Goal: Communication & Community: Share content

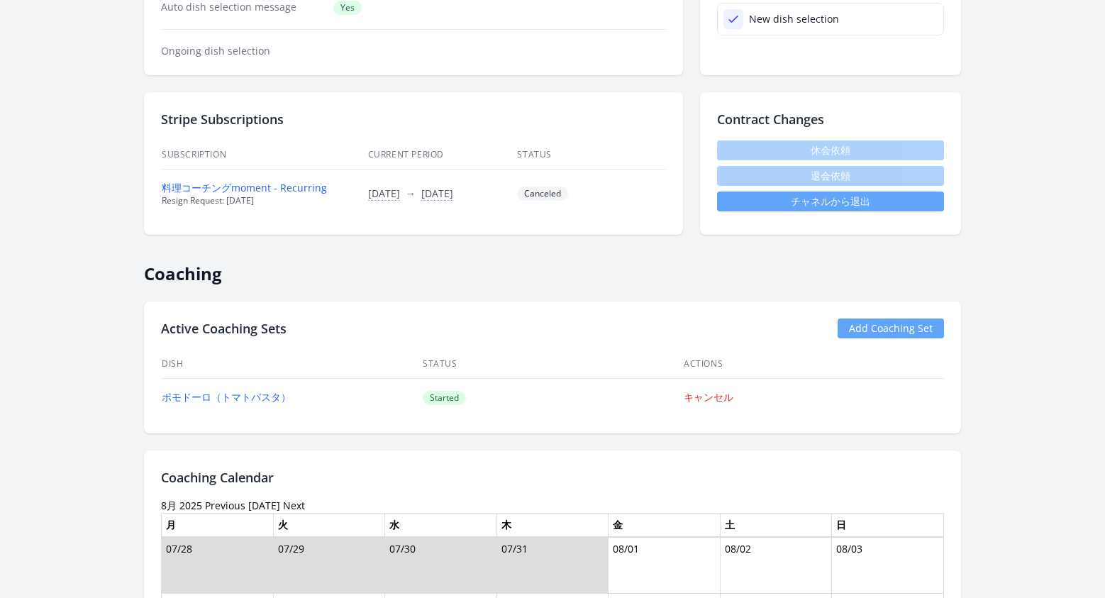
scroll to position [382, 0]
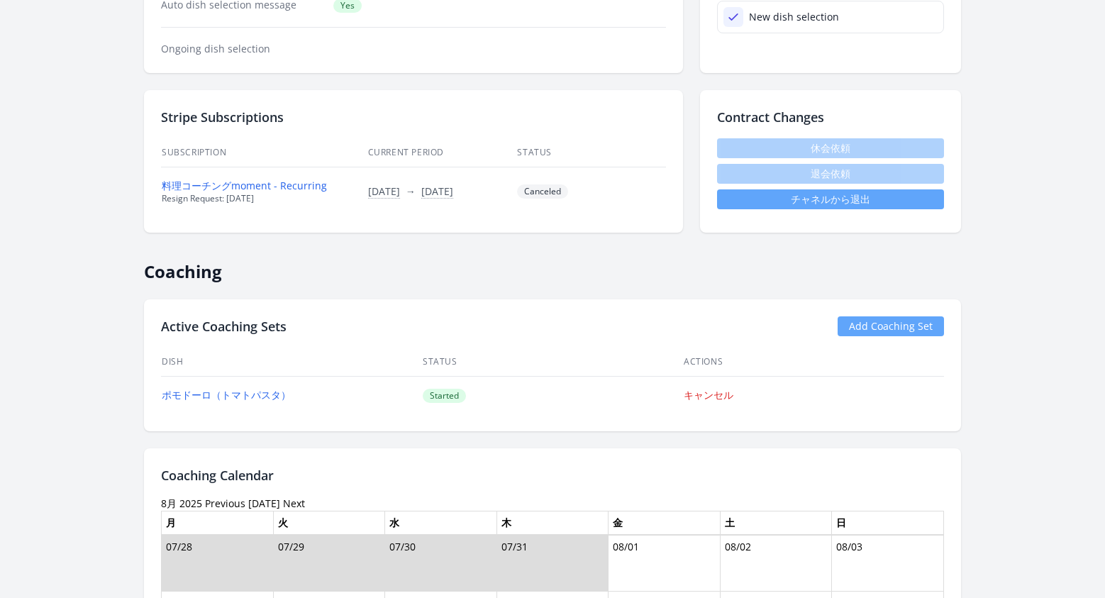
click at [843, 194] on link "チャネルから退出" at bounding box center [830, 199] width 227 height 20
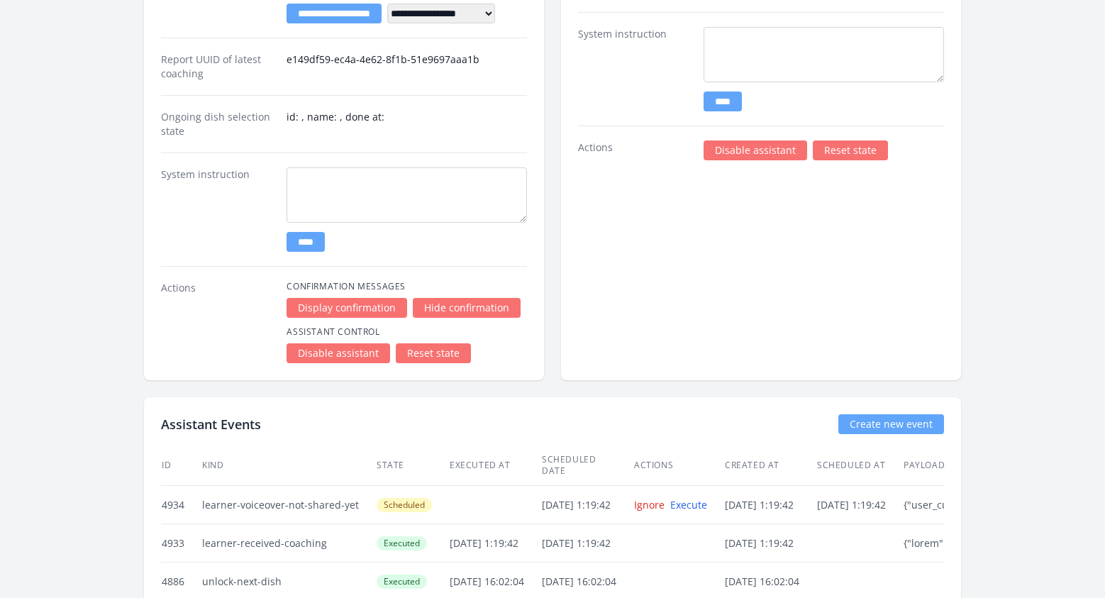
scroll to position [2888, 0]
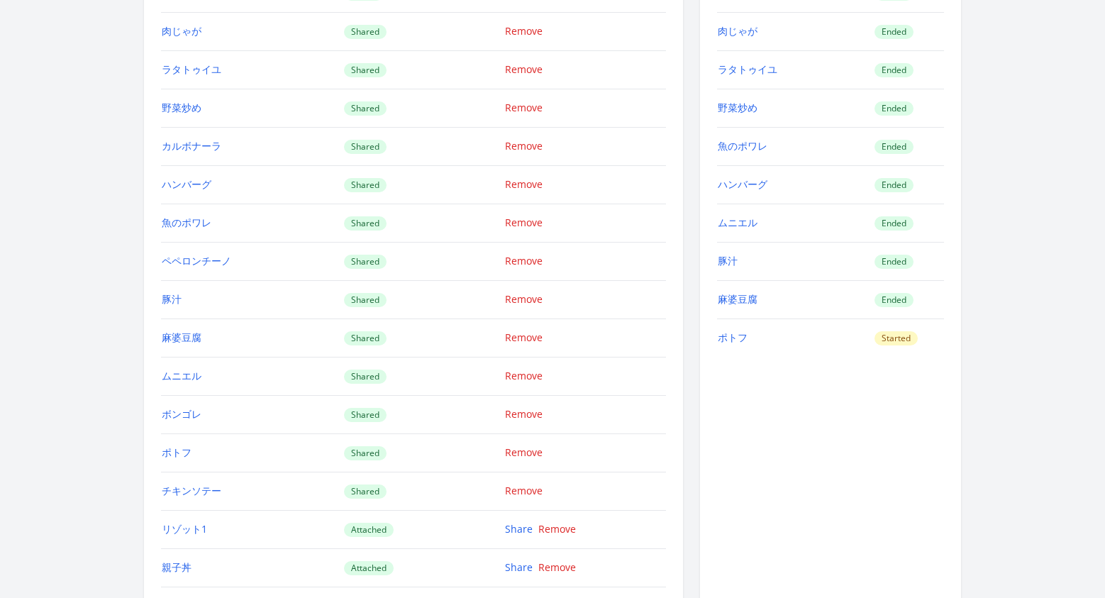
scroll to position [1705, 0]
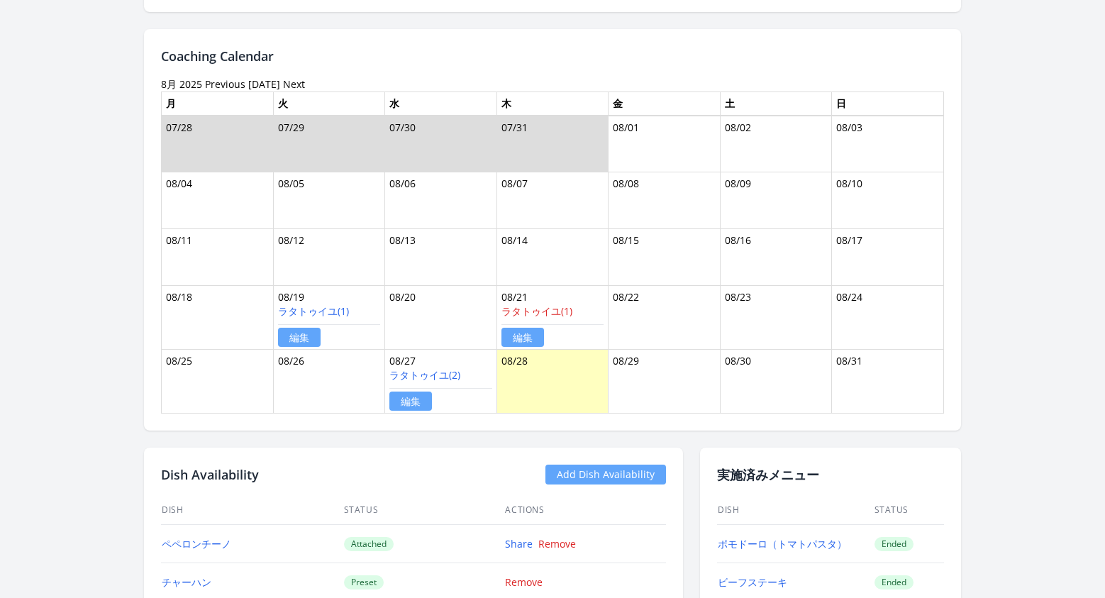
scroll to position [1177, 0]
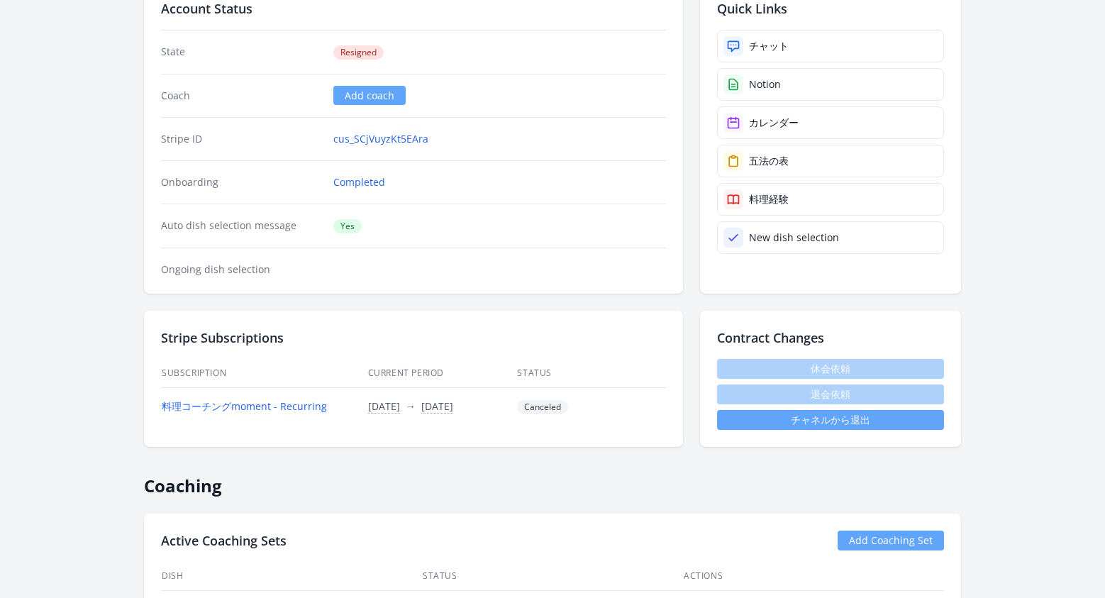
scroll to position [220, 0]
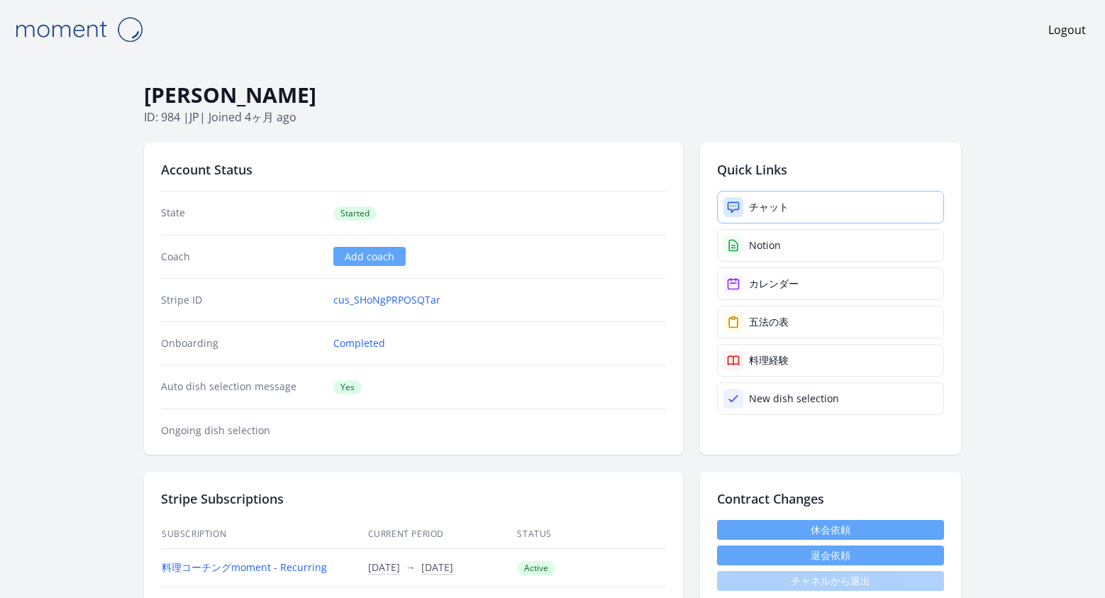
click at [752, 213] on div "チャット" at bounding box center [769, 207] width 40 height 14
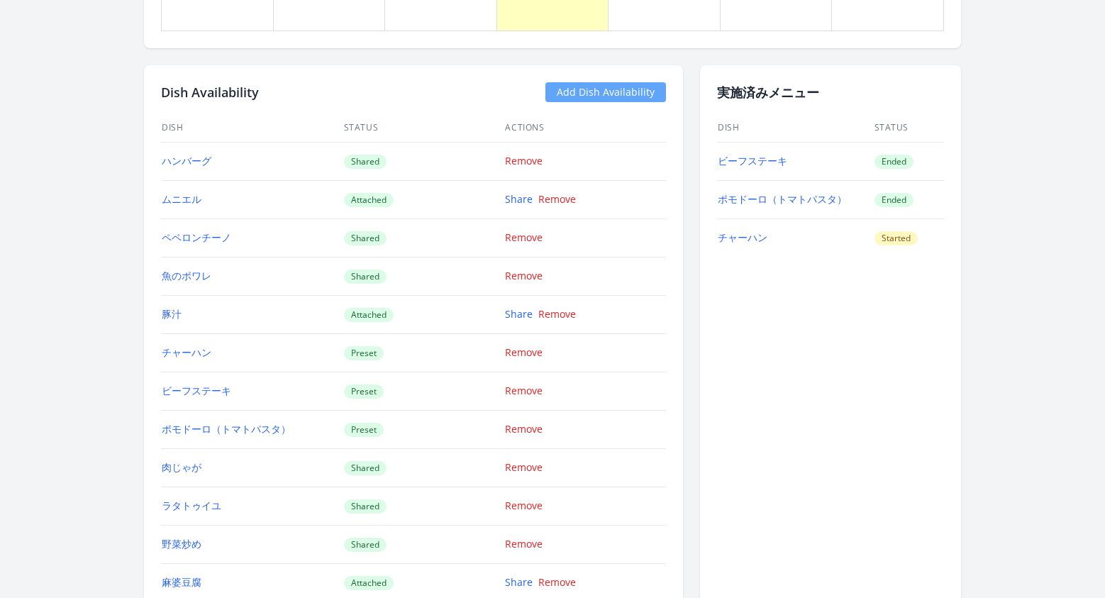
scroll to position [1211, 0]
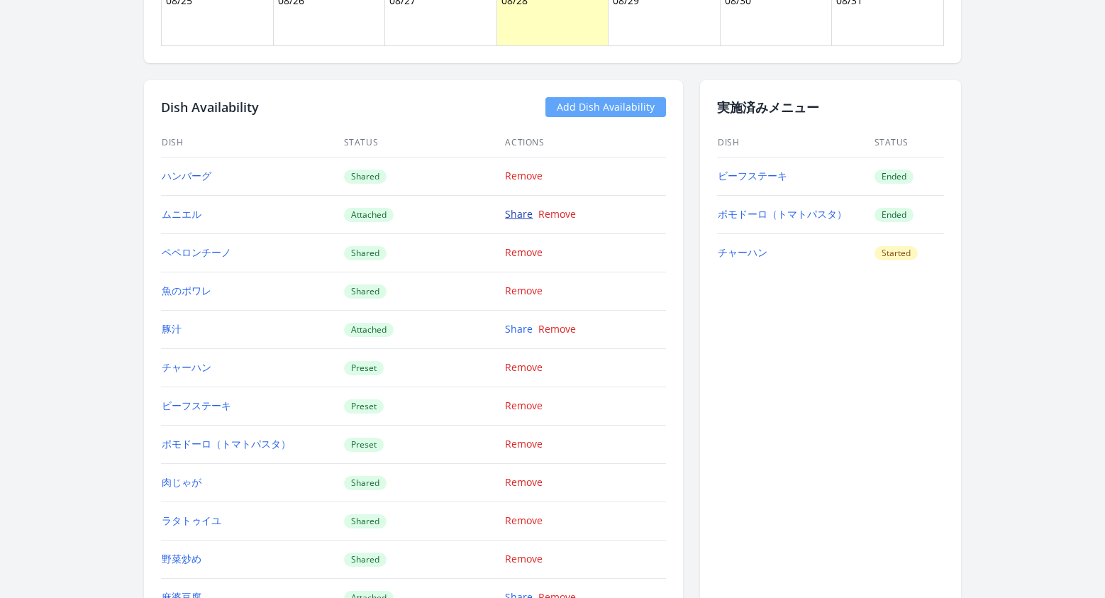
click at [509, 209] on link "Share" at bounding box center [519, 213] width 28 height 13
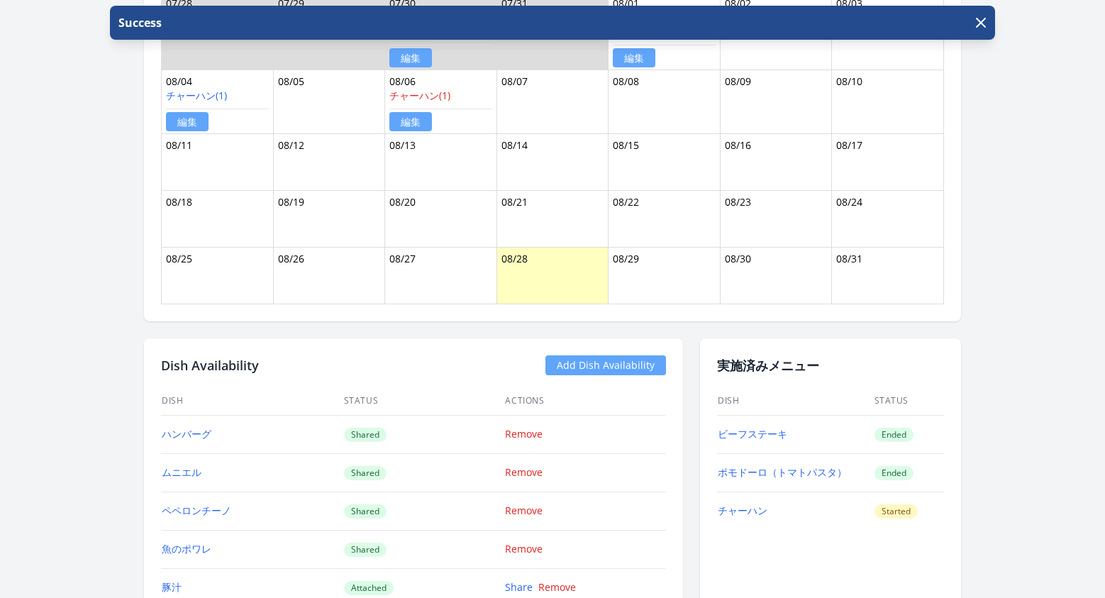
scroll to position [1216, 0]
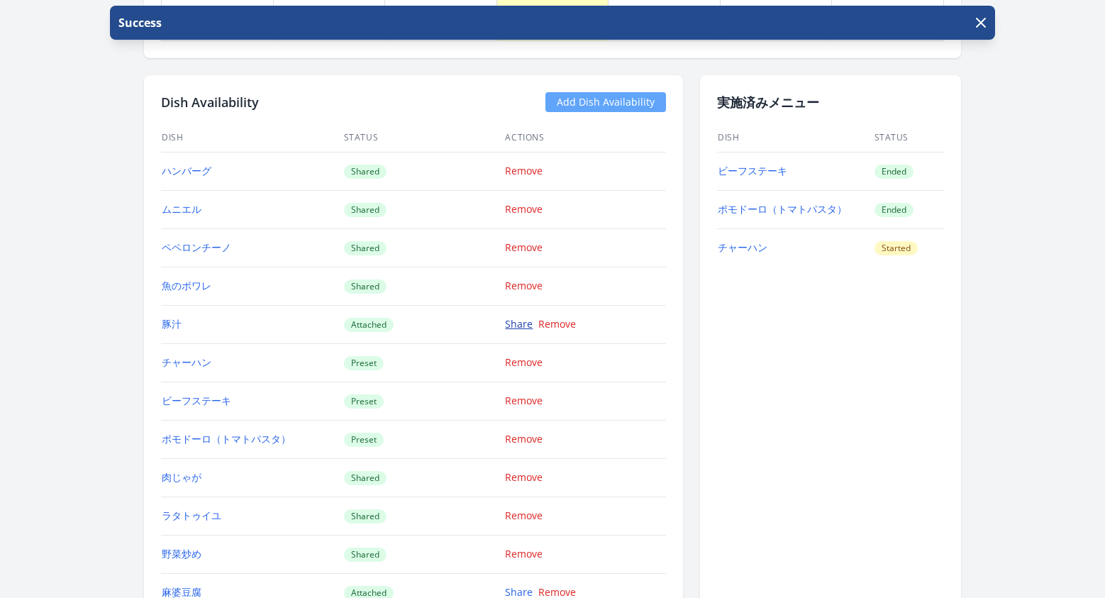
click at [522, 322] on link "Share" at bounding box center [519, 323] width 28 height 13
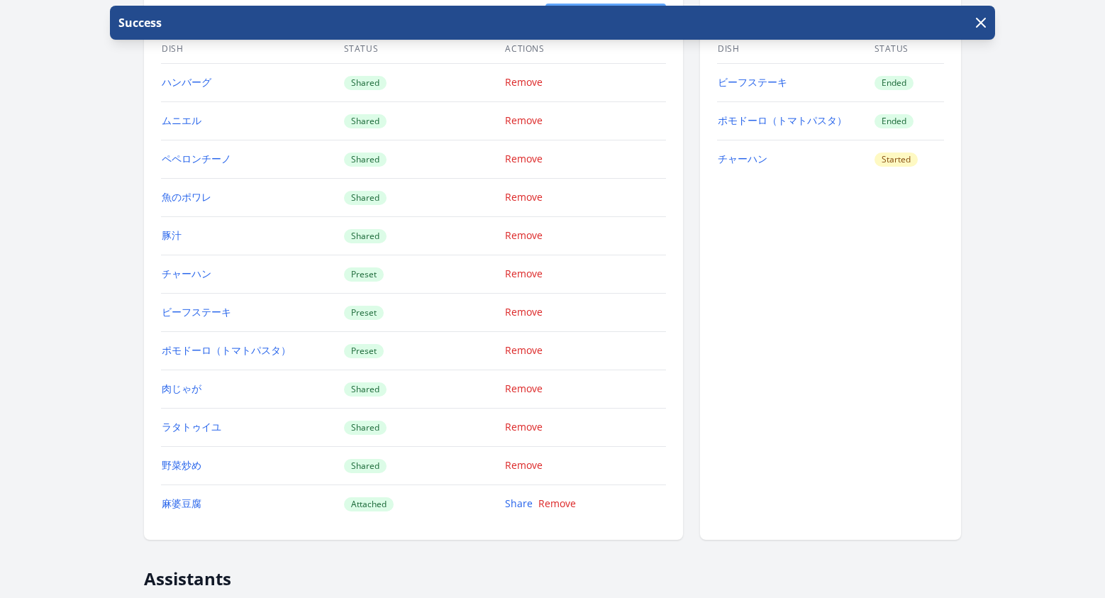
scroll to position [1487, 0]
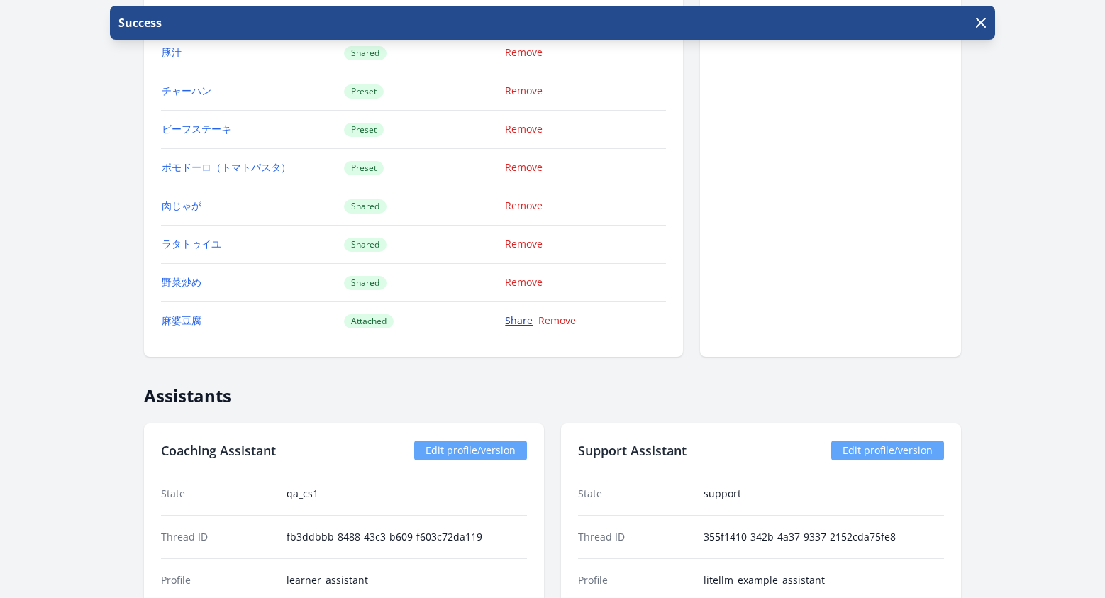
click at [519, 321] on link "Share" at bounding box center [519, 319] width 28 height 13
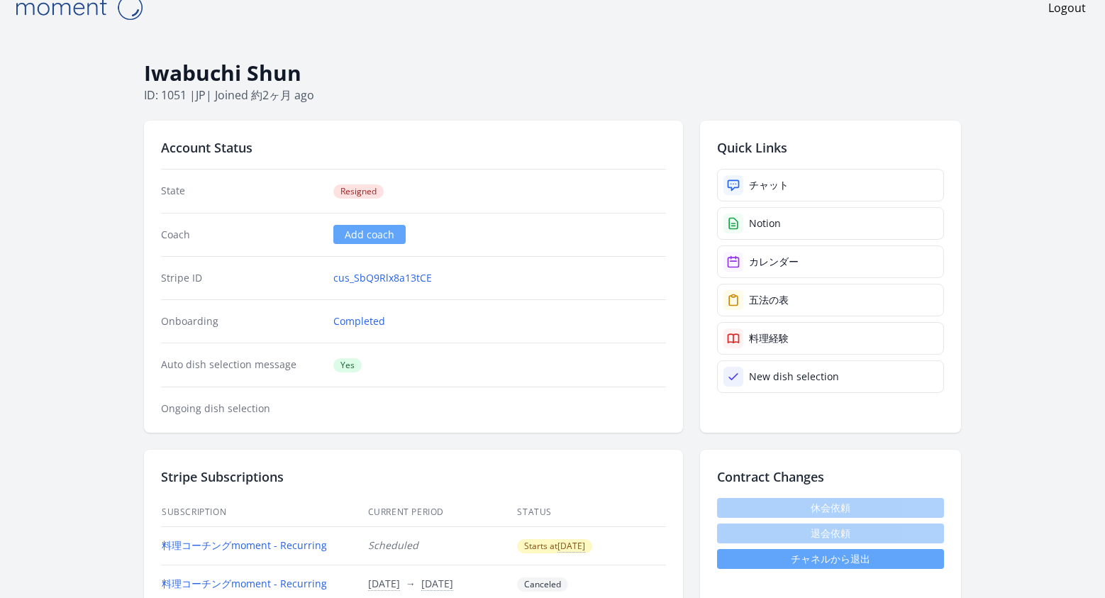
scroll to position [19, 0]
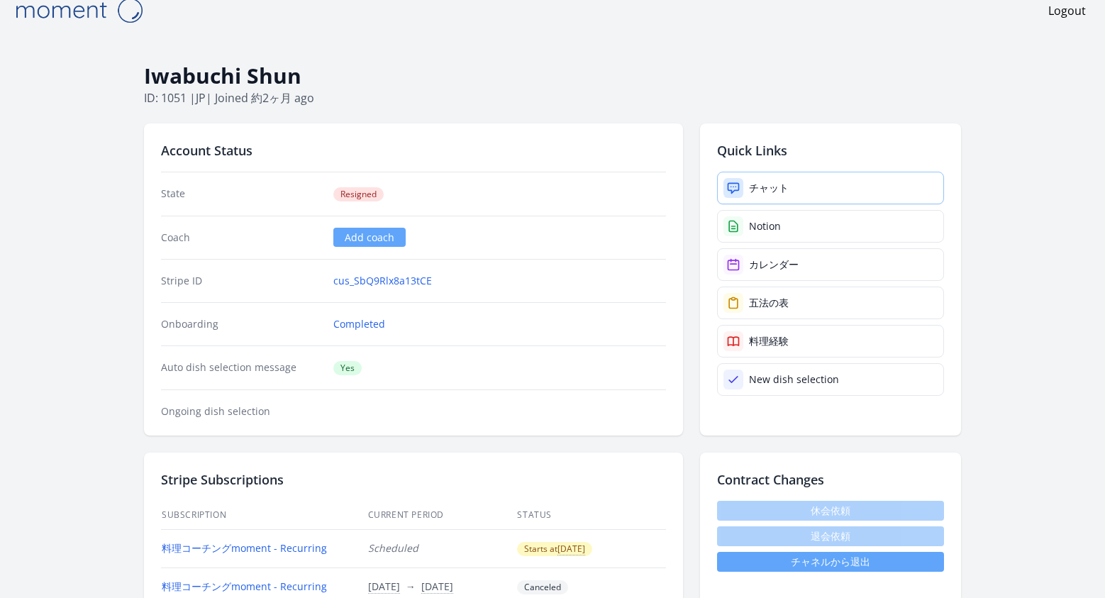
click at [765, 187] on div "チャット" at bounding box center [769, 188] width 40 height 14
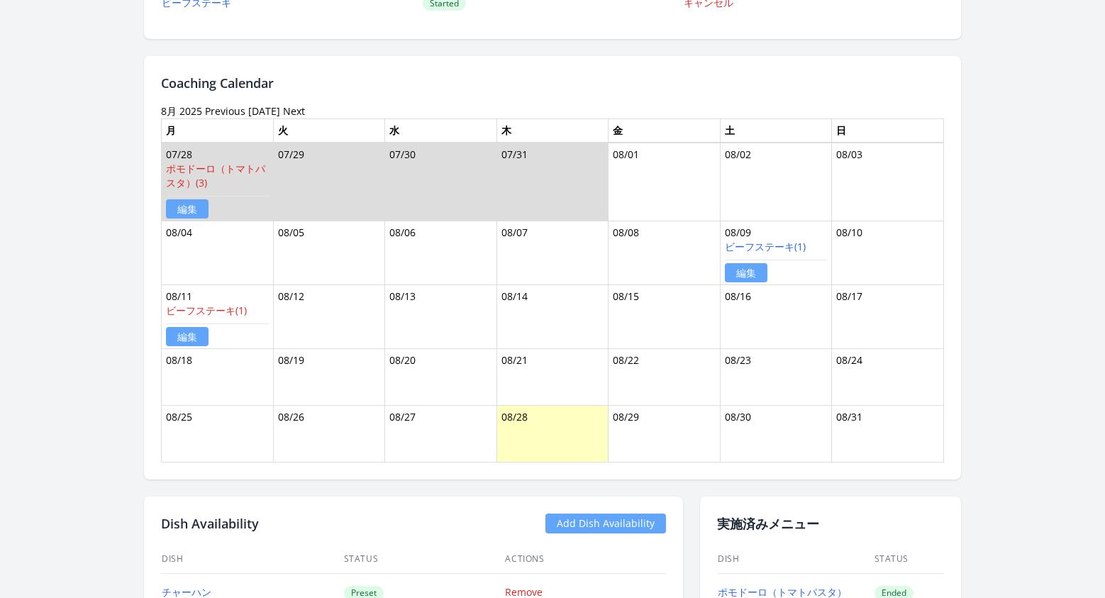
scroll to position [1107, 0]
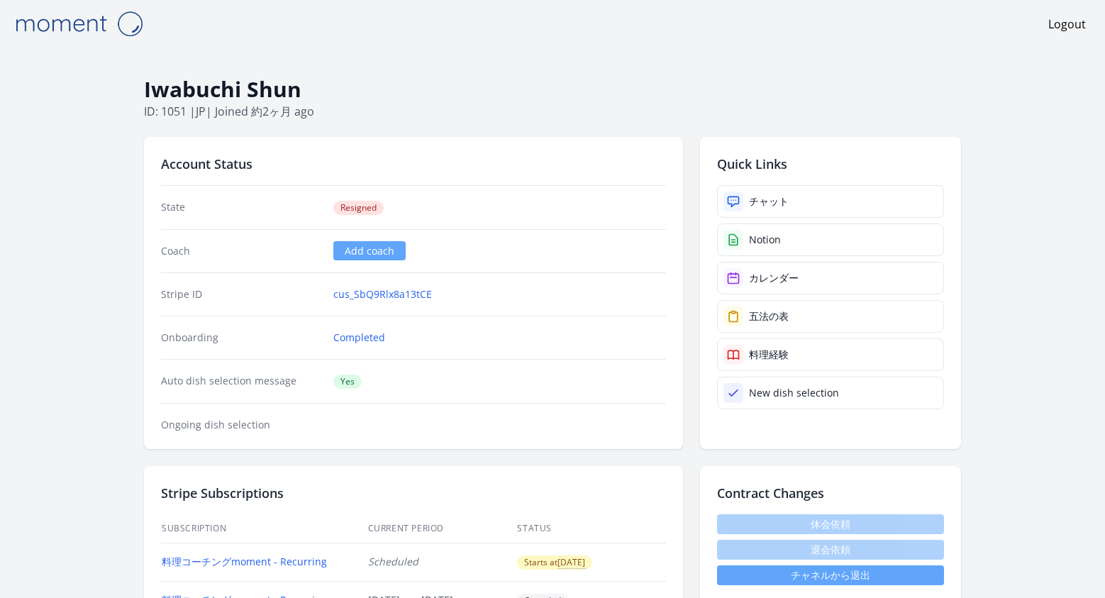
scroll to position [3, 0]
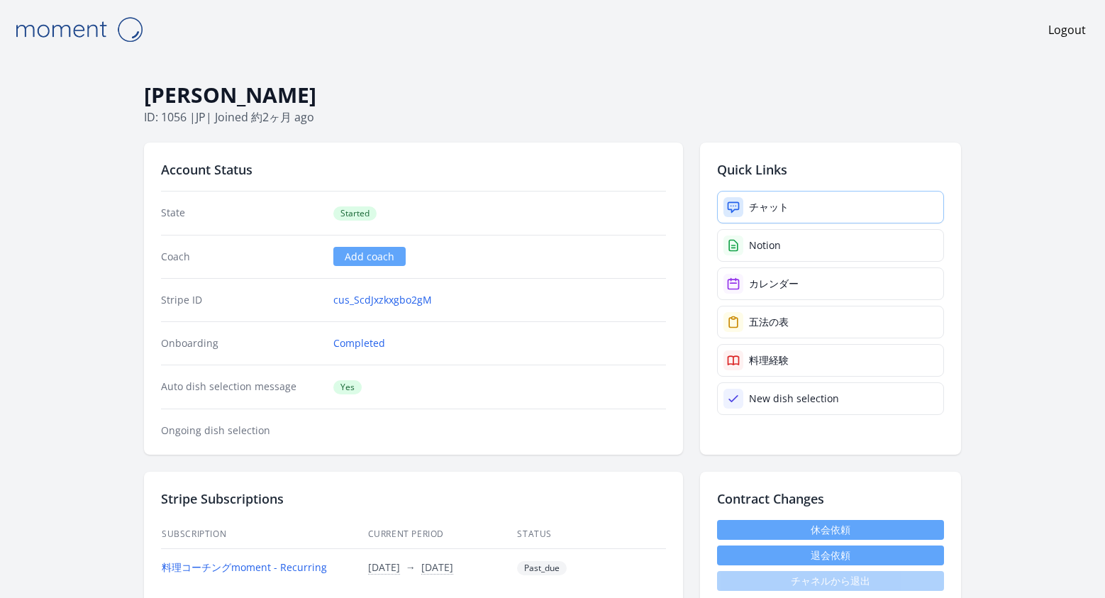
click at [754, 207] on div "チャット" at bounding box center [769, 207] width 40 height 14
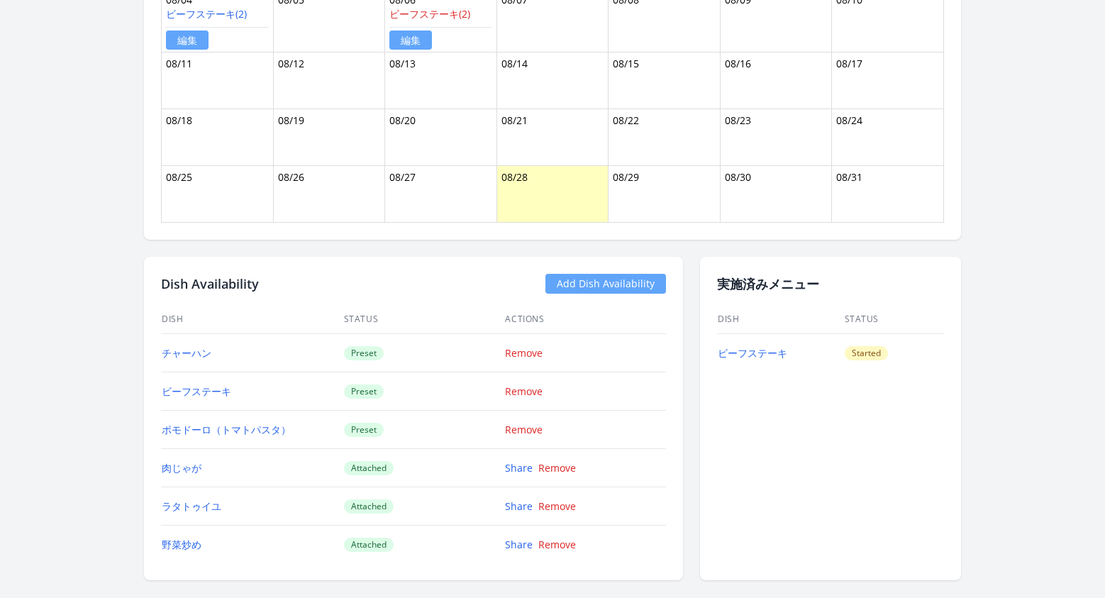
scroll to position [998, 0]
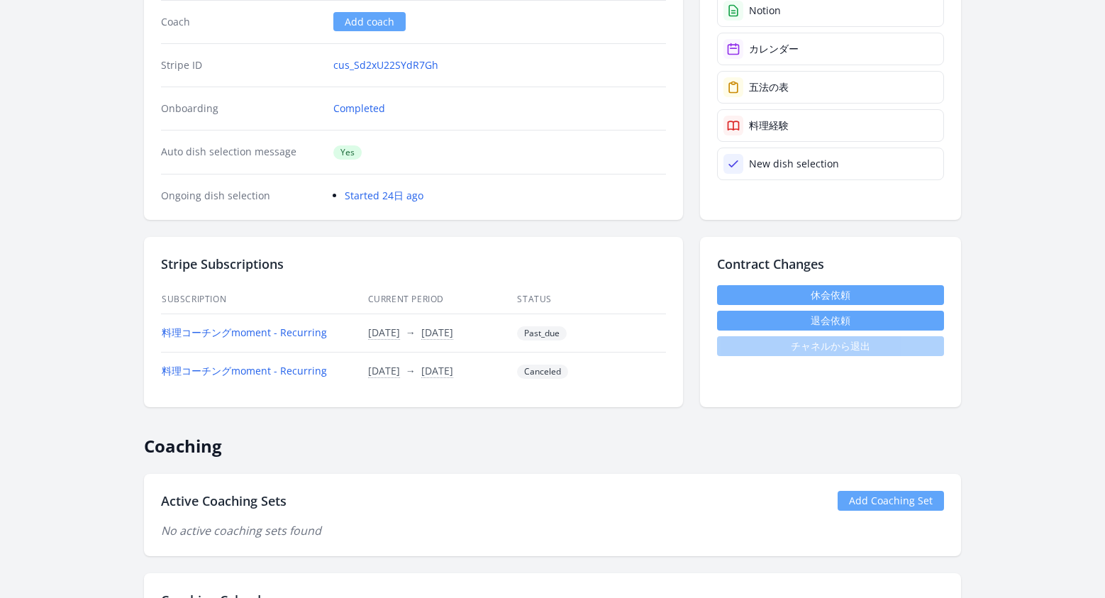
scroll to position [45, 0]
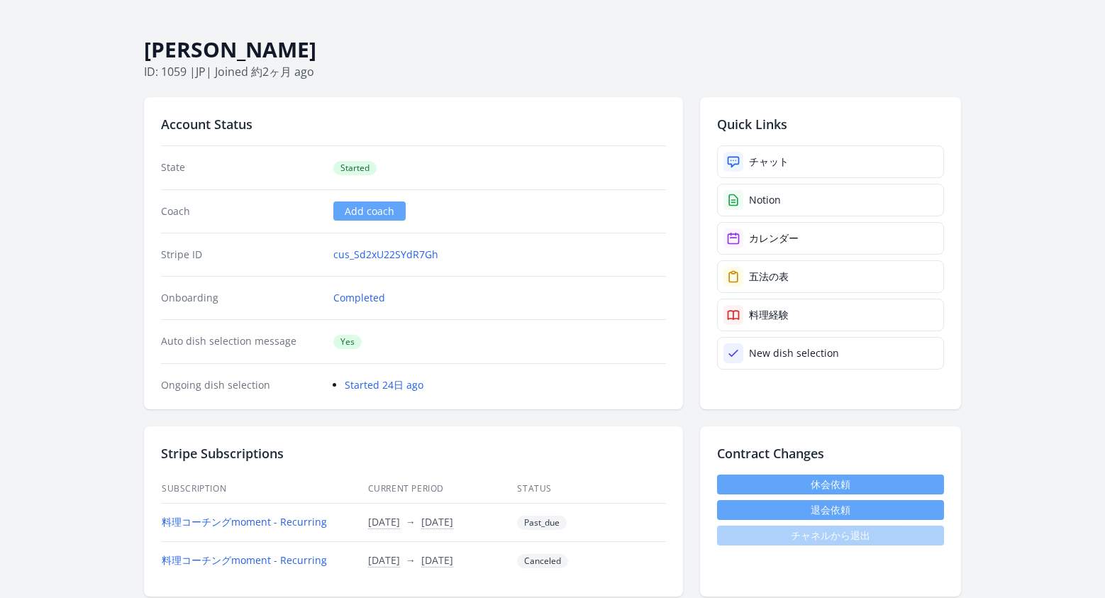
drag, startPoint x: 300, startPoint y: 48, endPoint x: 145, endPoint y: 48, distance: 154.6
click at [145, 48] on h1 "Saori Shiraishi" at bounding box center [552, 49] width 817 height 27
copy h1 "Saori Shiraishi"
